Goal: Task Accomplishment & Management: Use online tool/utility

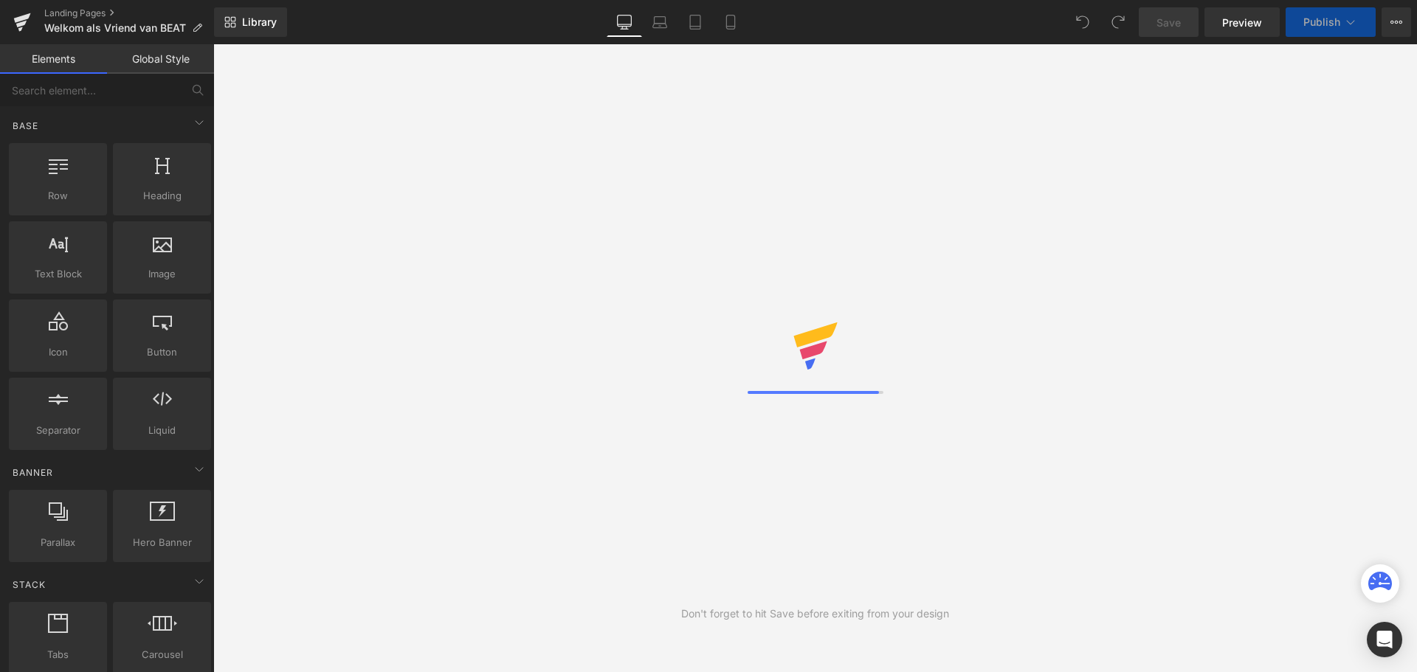
click at [1342, 20] on button "Publish" at bounding box center [1331, 22] width 90 height 30
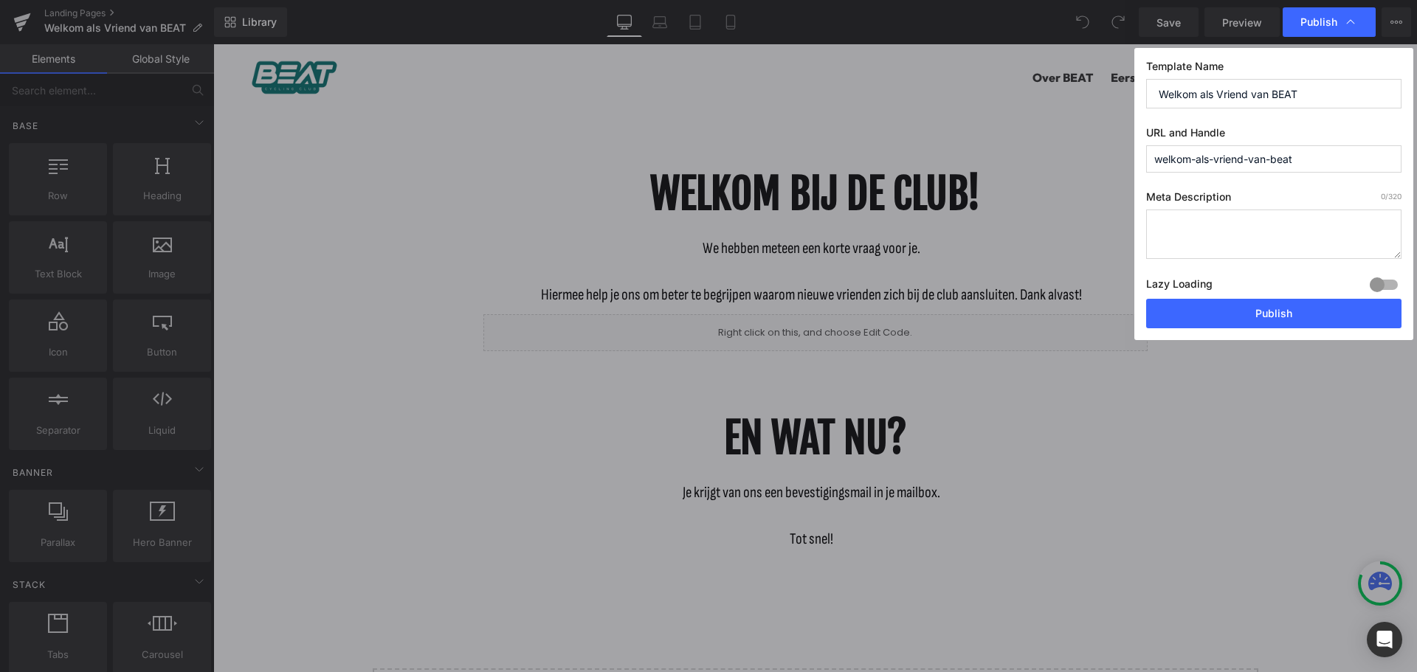
drag, startPoint x: 1306, startPoint y: 163, endPoint x: 1106, endPoint y: 162, distance: 199.3
click at [1106, 162] on div "Publish Template Name Welkom als Vriend van BEAT URL and Handle welkom-als-vrie…" at bounding box center [708, 336] width 1417 height 672
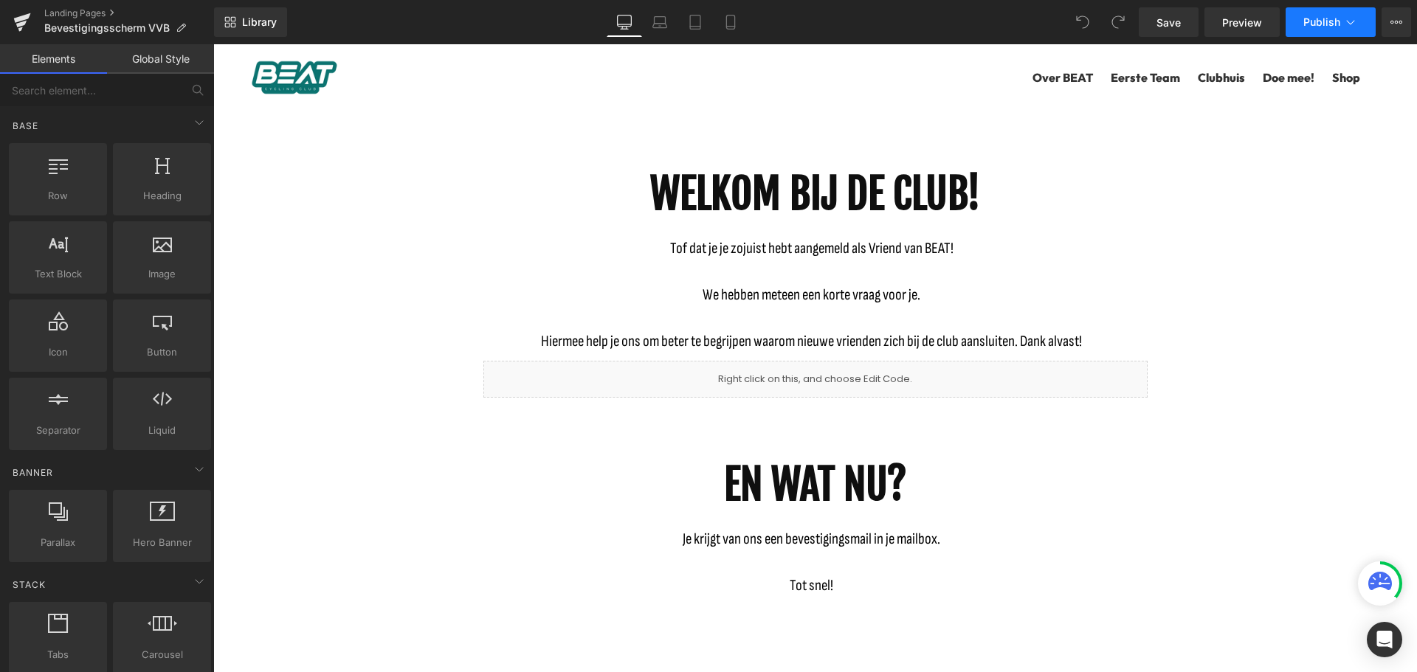
click at [1360, 18] on button "Publish" at bounding box center [1331, 22] width 90 height 30
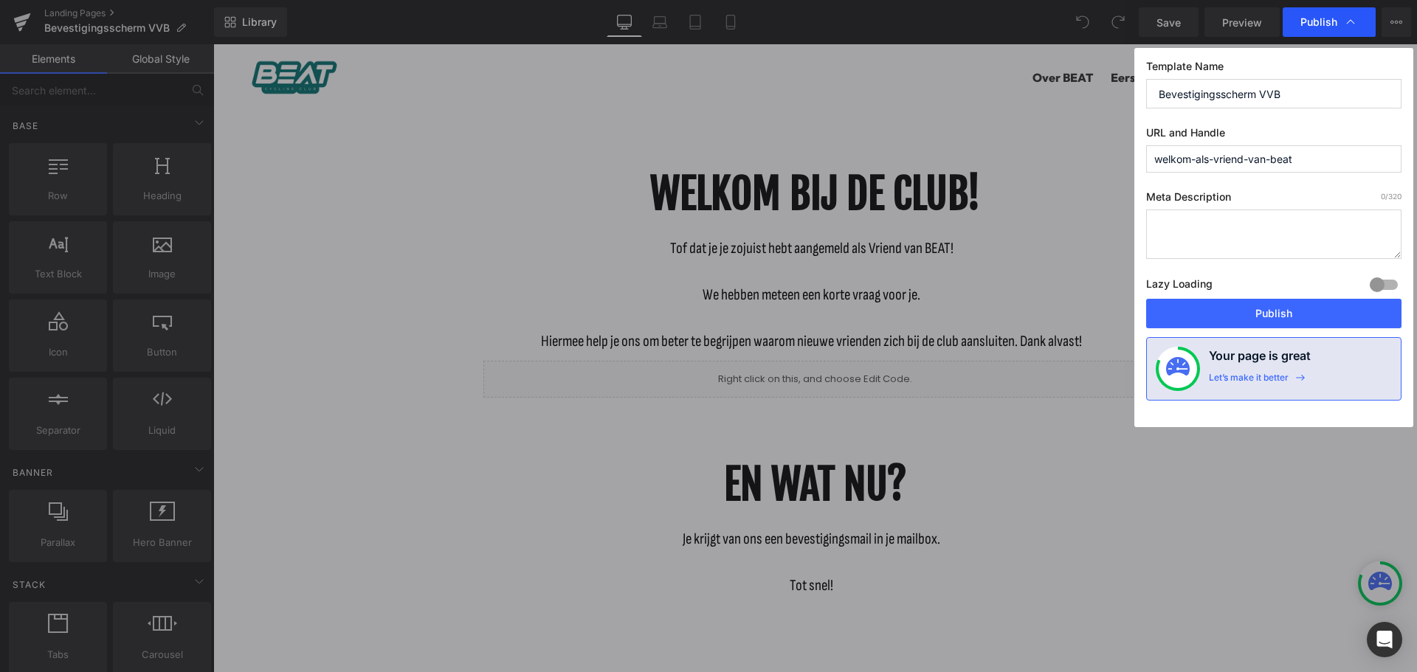
click at [1348, 17] on icon at bounding box center [1350, 22] width 15 height 15
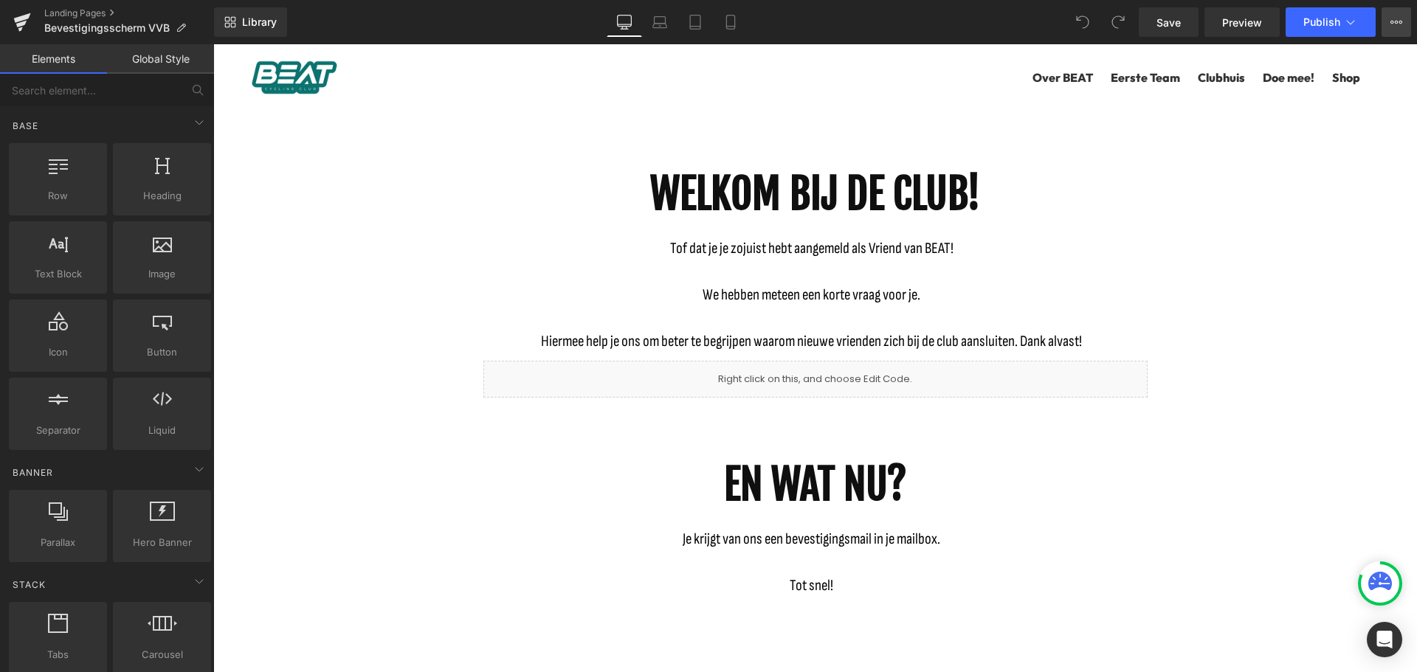
click at [1390, 15] on button "View Live Page View with current Template Save Template to Library Schedule Pub…" at bounding box center [1397, 22] width 30 height 30
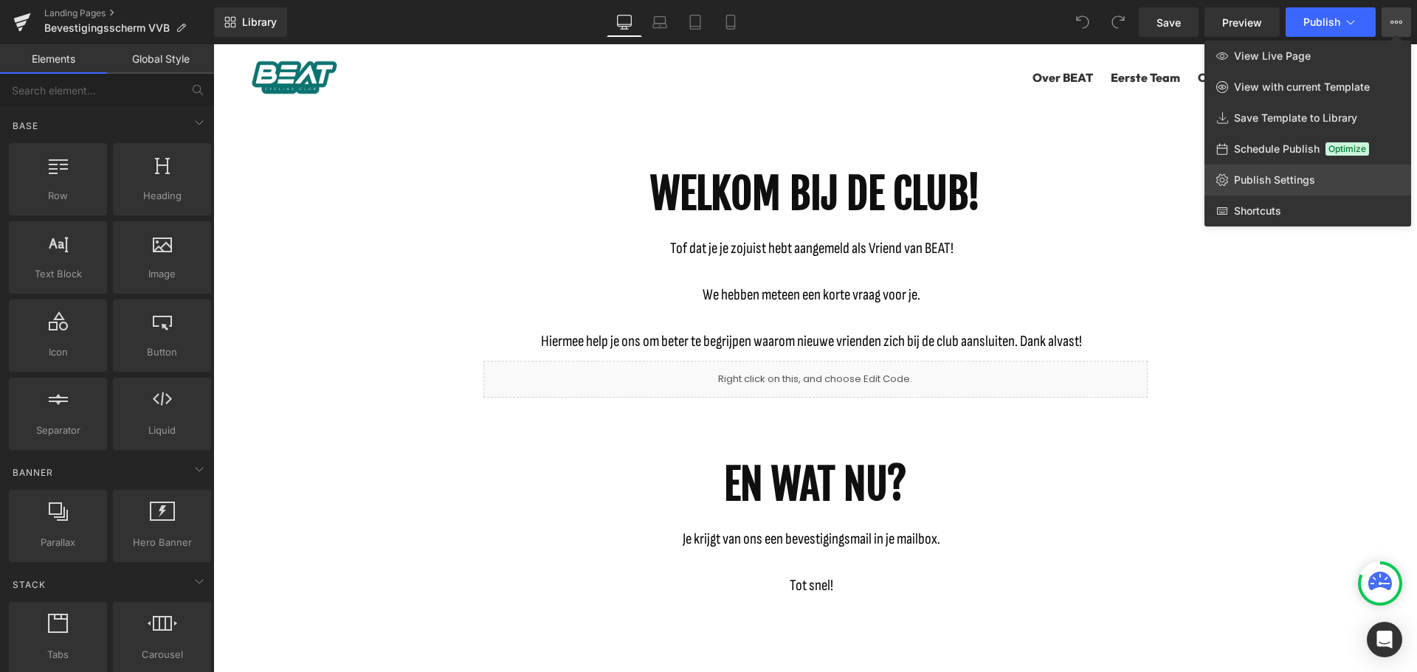
click at [1291, 176] on span "Publish Settings" at bounding box center [1274, 179] width 81 height 13
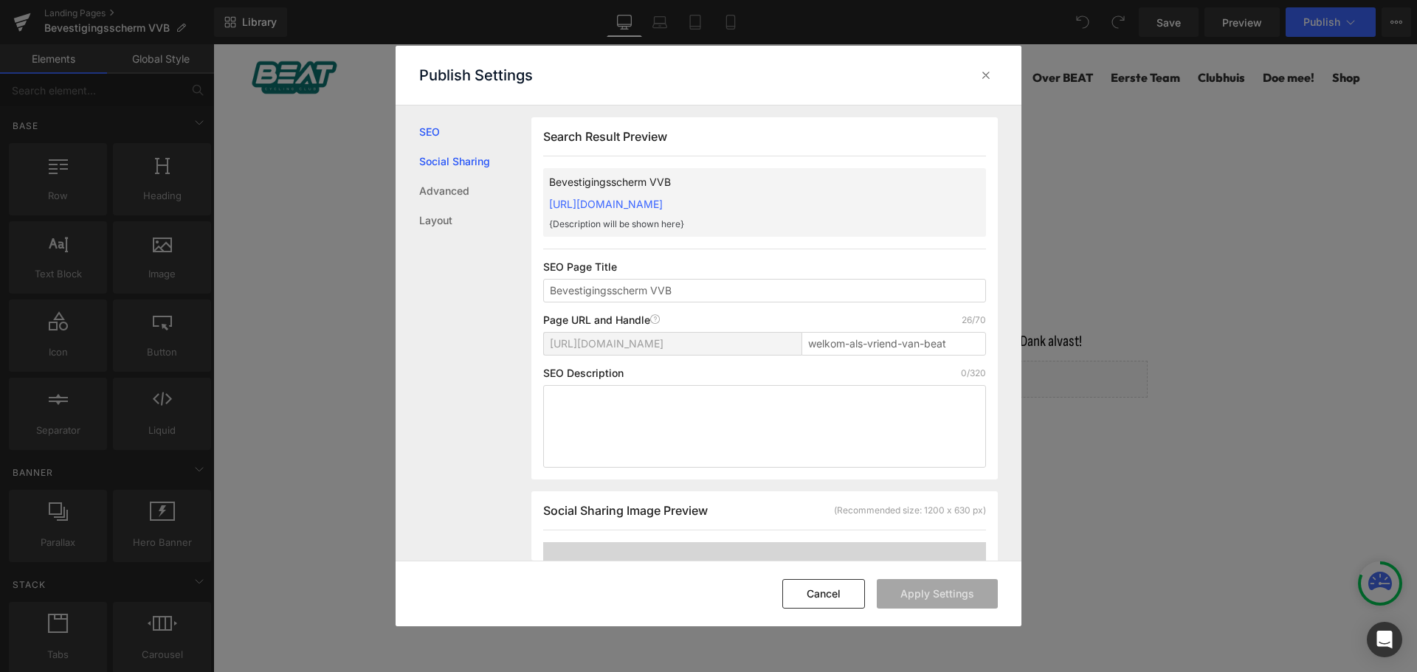
click at [483, 157] on link "Social Sharing" at bounding box center [475, 162] width 112 height 30
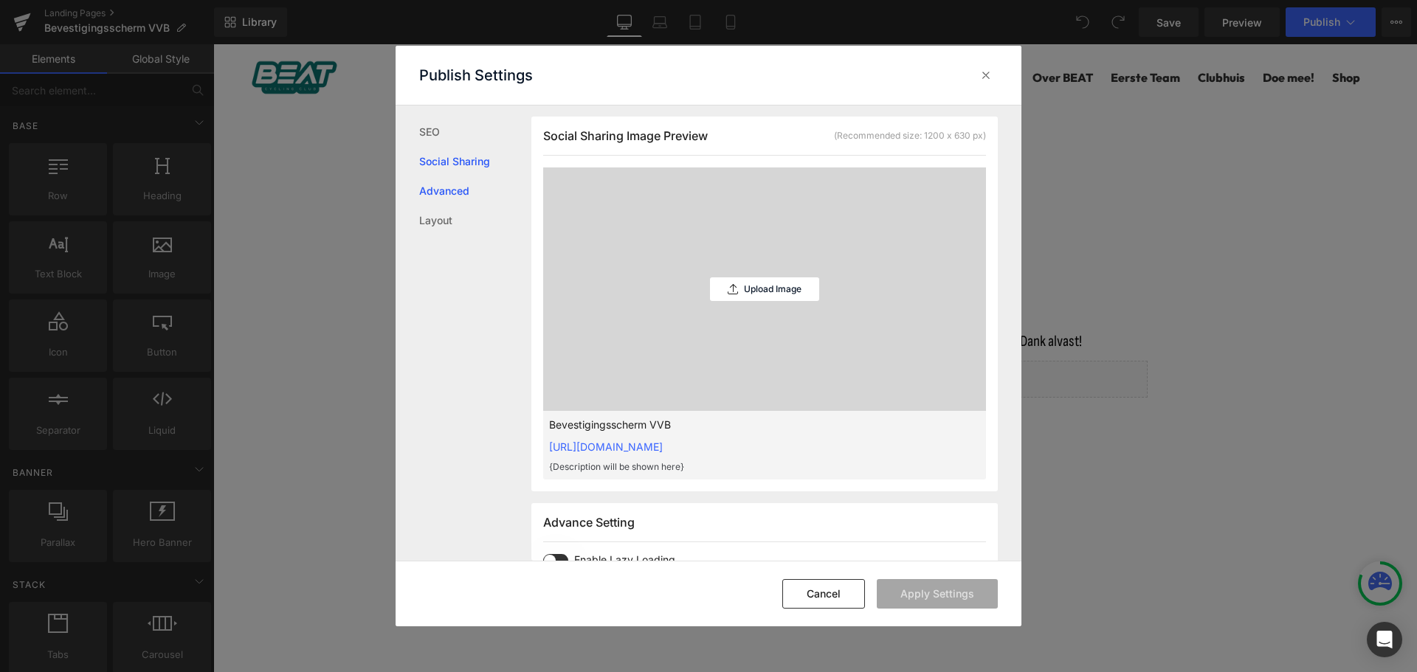
click at [469, 186] on link "Advanced" at bounding box center [475, 191] width 112 height 30
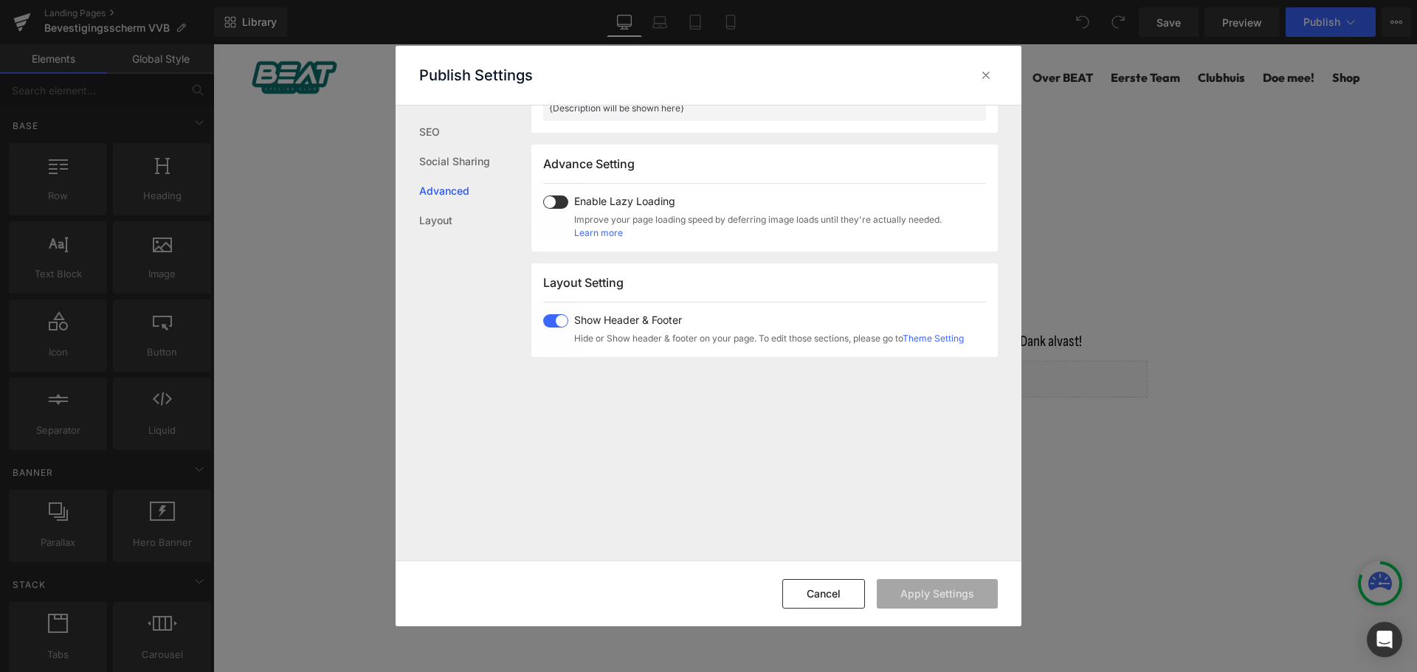
scroll to position [762, 0]
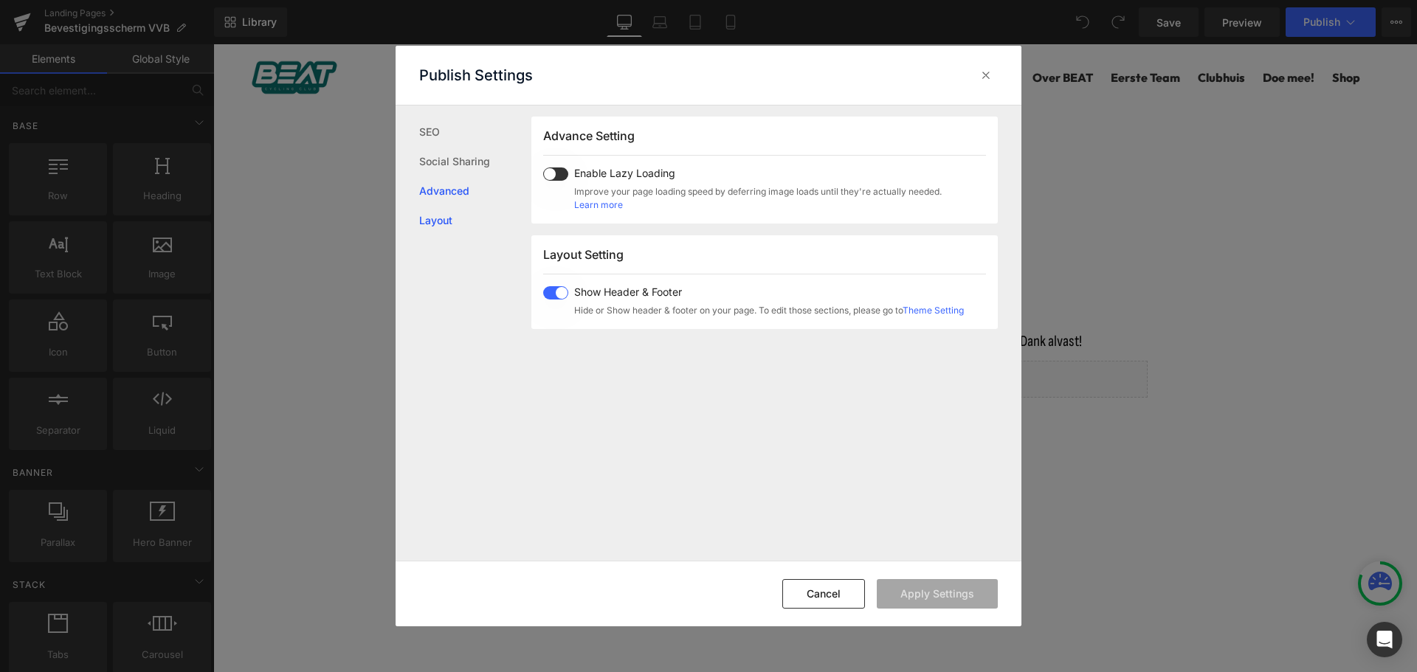
click at [436, 218] on link "Layout" at bounding box center [475, 221] width 112 height 30
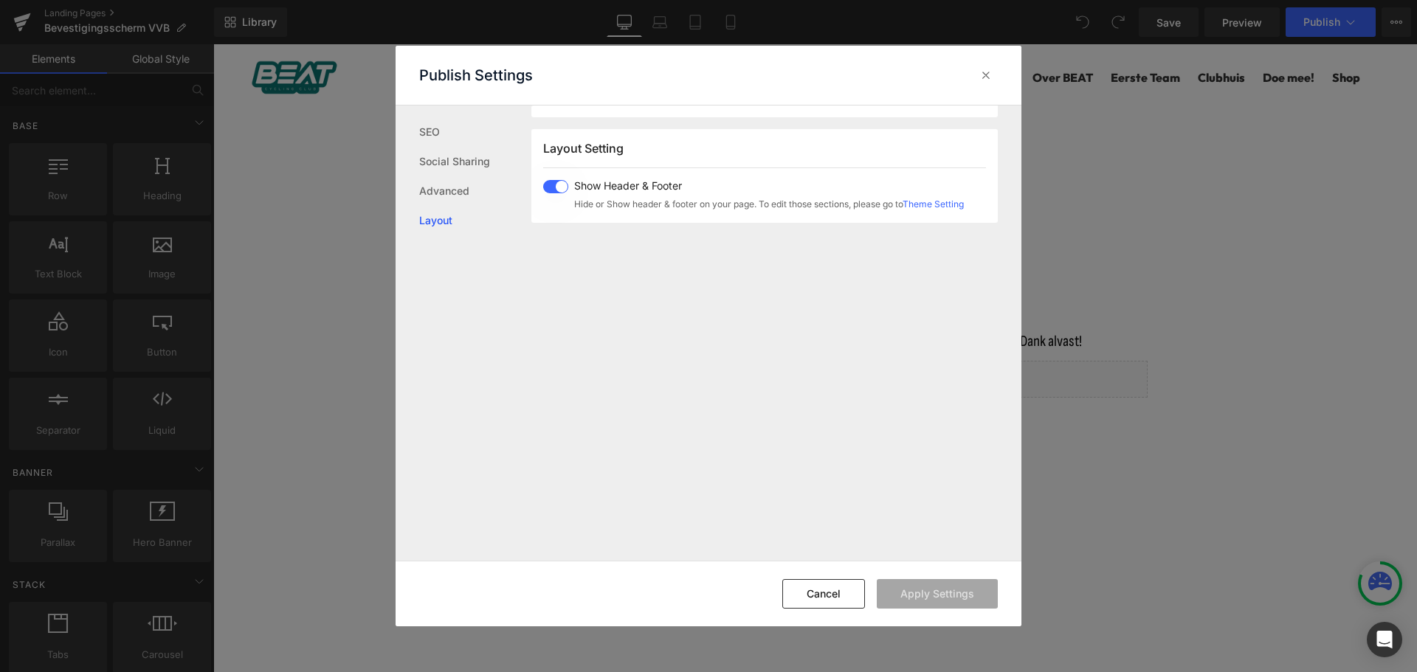
scroll to position [880, 0]
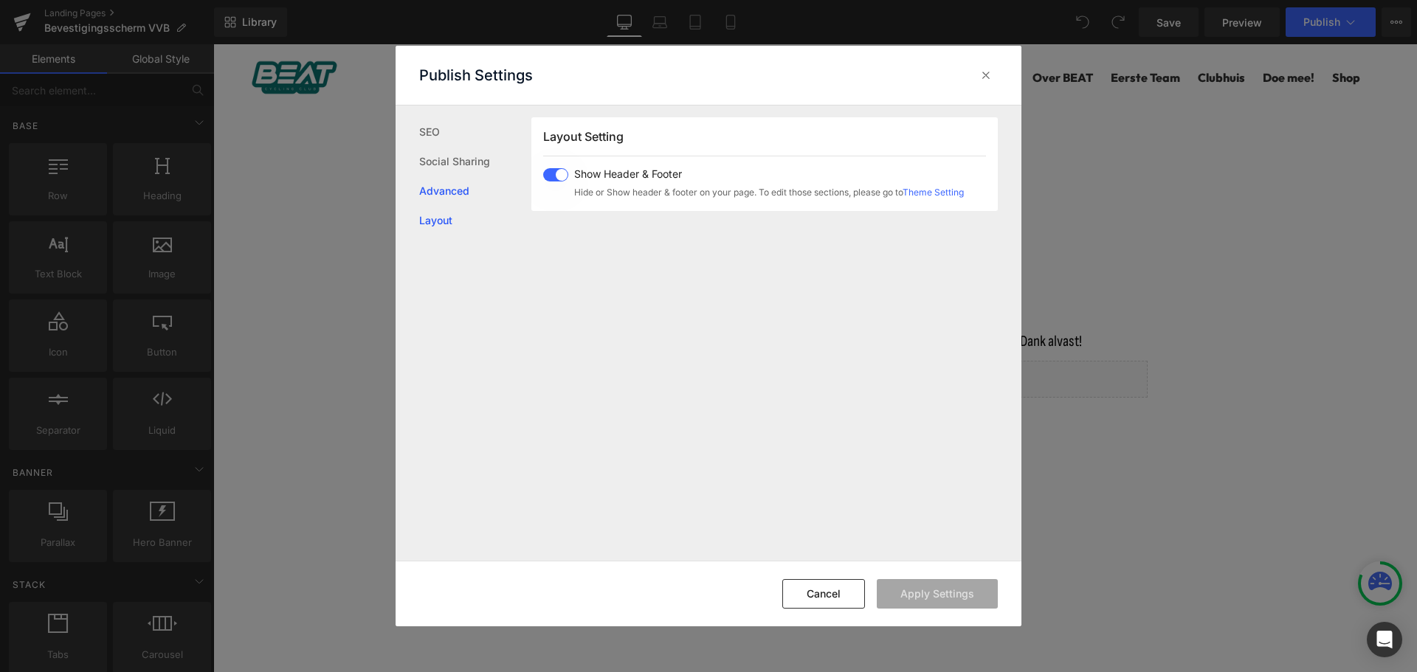
click at [431, 190] on link "Advanced" at bounding box center [475, 191] width 112 height 30
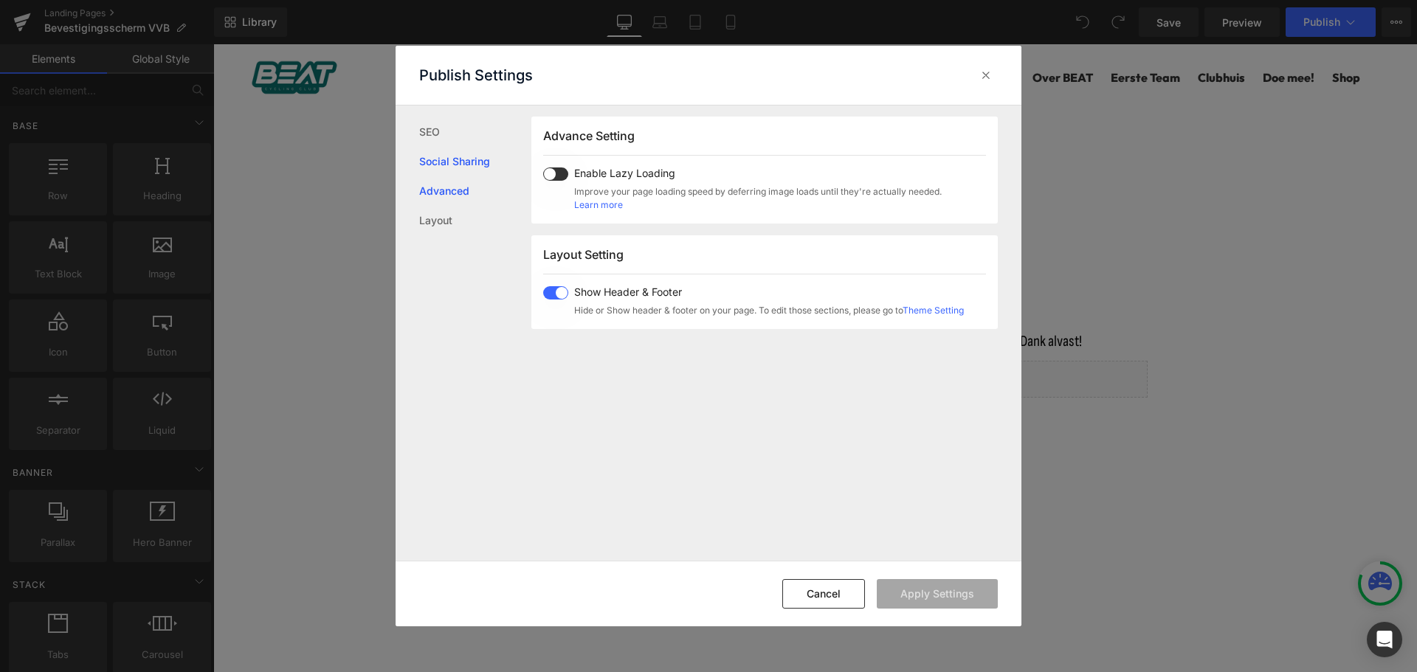
click at [447, 167] on link "Social Sharing" at bounding box center [475, 162] width 112 height 30
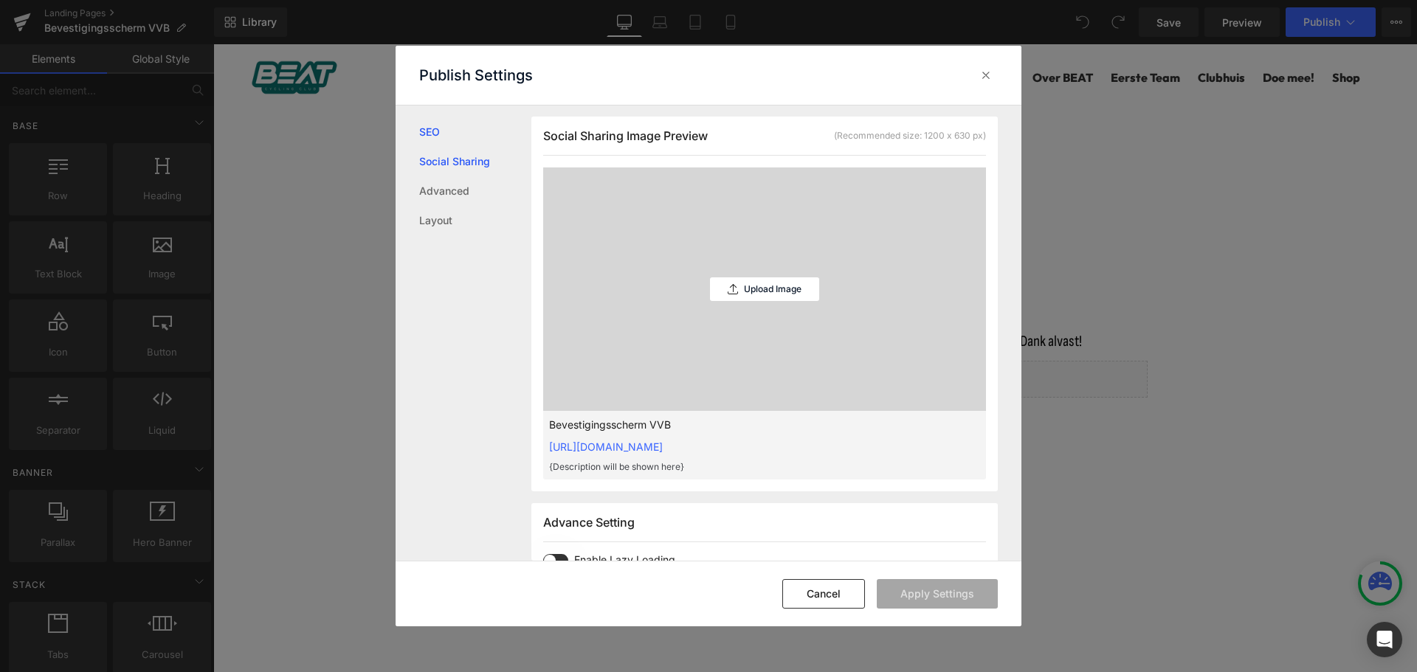
click at [455, 142] on link "SEO" at bounding box center [475, 132] width 112 height 30
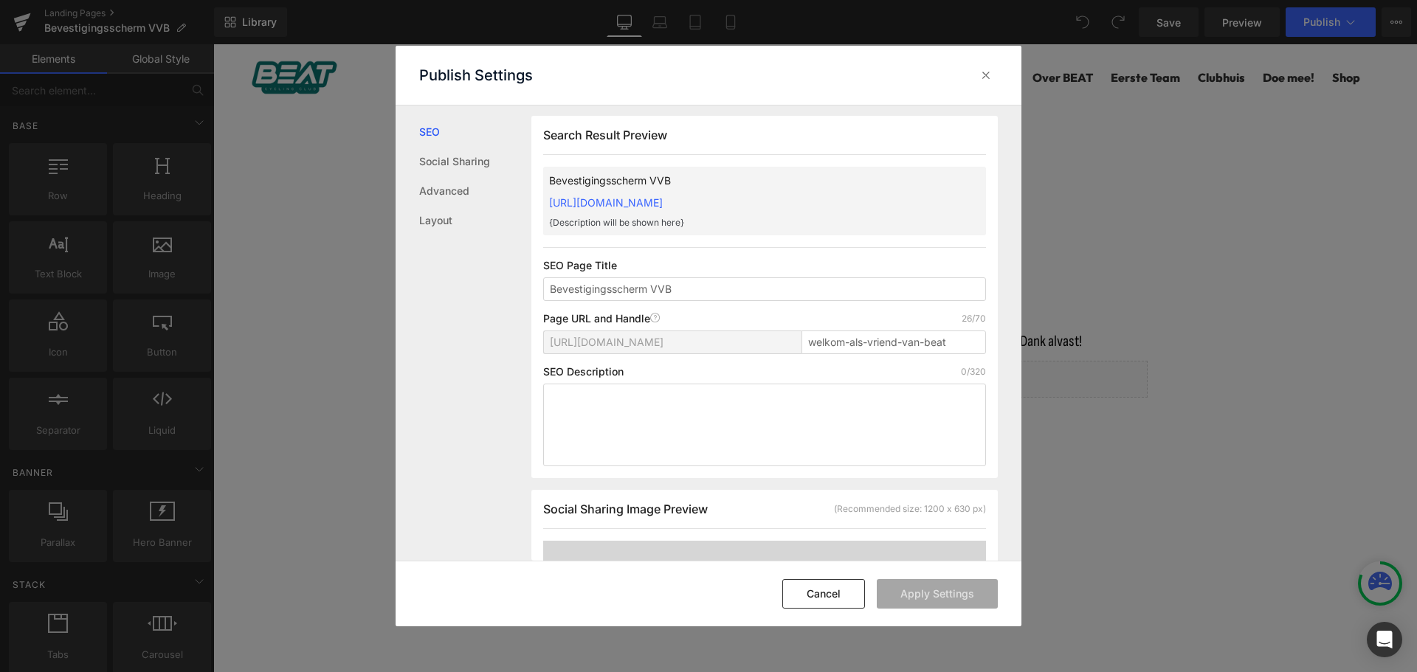
scroll to position [1, 0]
click at [981, 77] on icon at bounding box center [986, 75] width 15 height 15
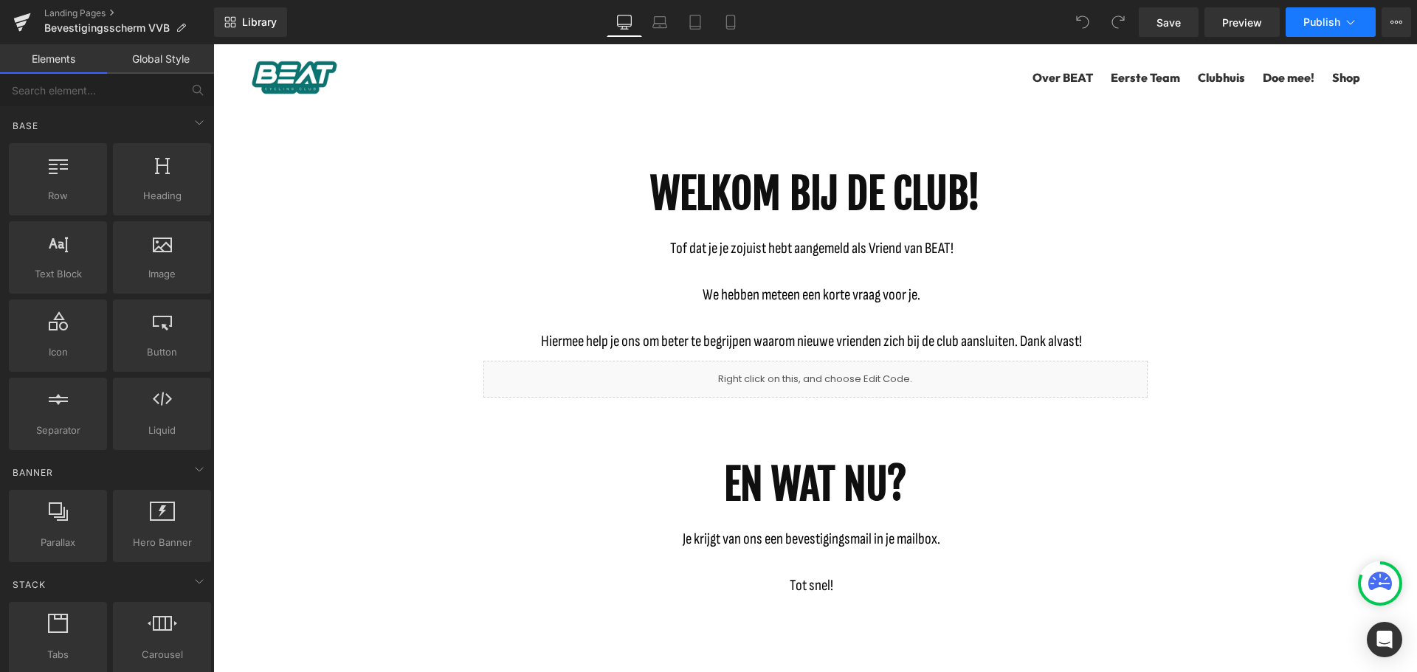
click at [1361, 22] on button "Publish" at bounding box center [1331, 22] width 90 height 30
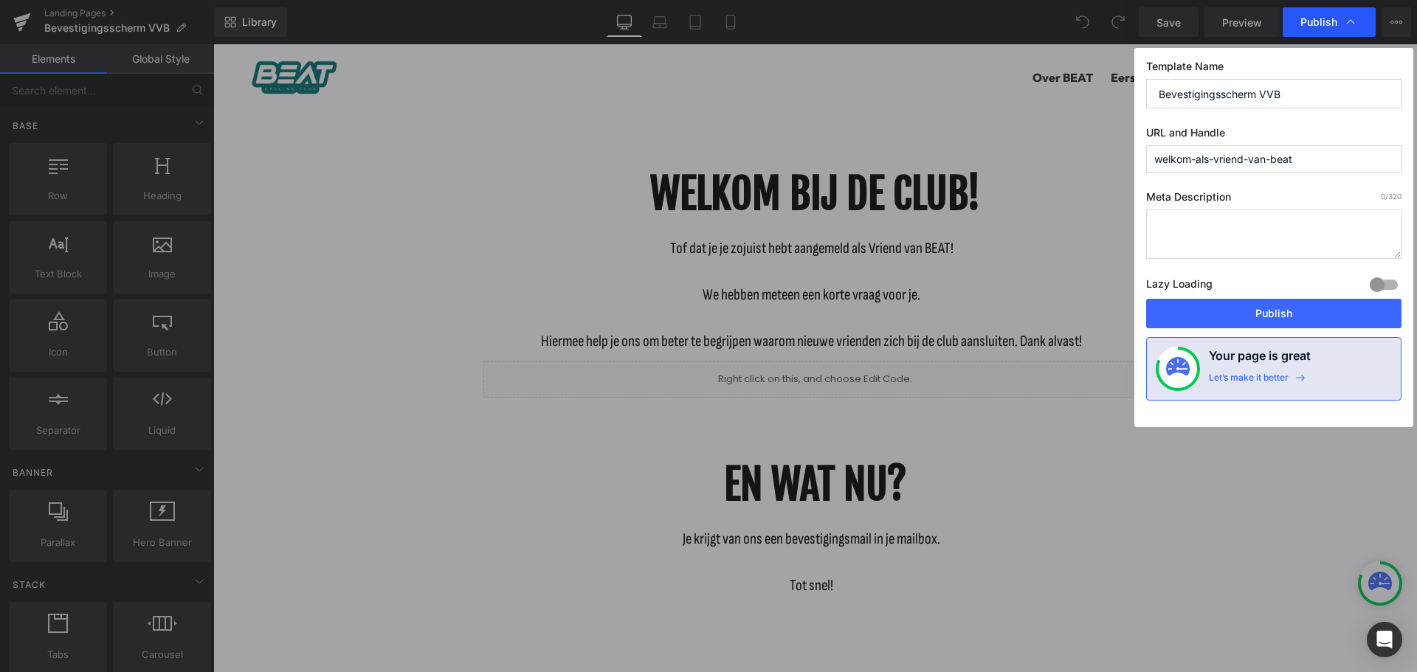
click at [1352, 28] on icon at bounding box center [1350, 22] width 15 height 15
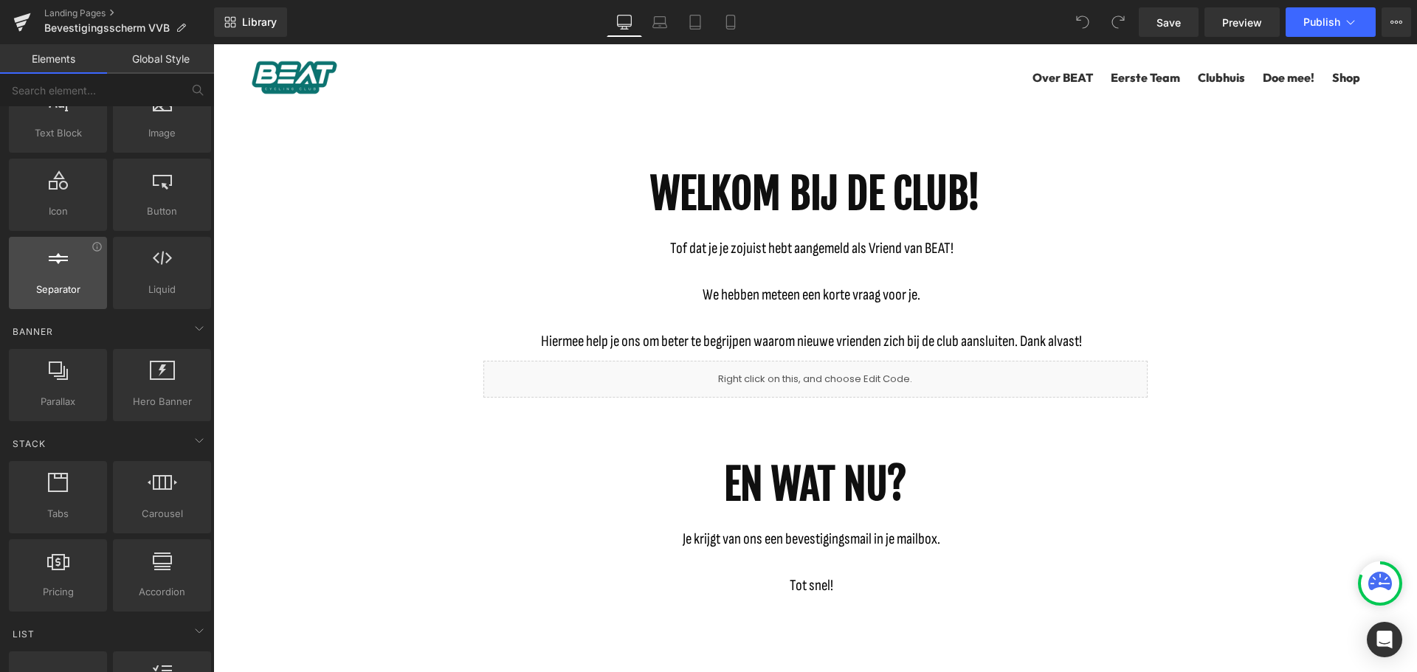
scroll to position [0, 0]
